Goal: Check status

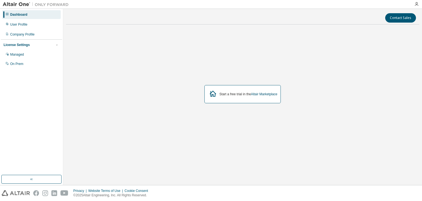
click at [213, 95] on icon at bounding box center [213, 93] width 10 height 10
click at [21, 54] on div "Managed" at bounding box center [17, 54] width 14 height 4
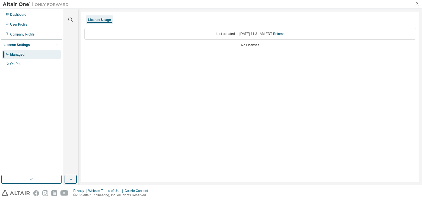
click at [100, 20] on div "License Usage" at bounding box center [99, 20] width 23 height 4
